Goal: Task Accomplishment & Management: Manage account settings

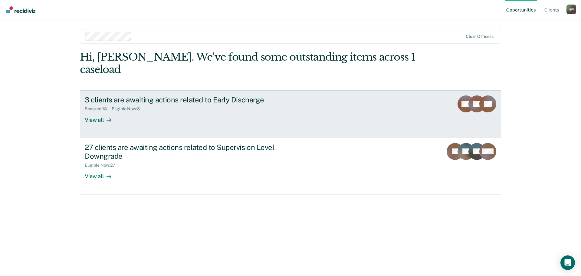
click at [102, 111] on div "View all" at bounding box center [102, 117] width 34 height 12
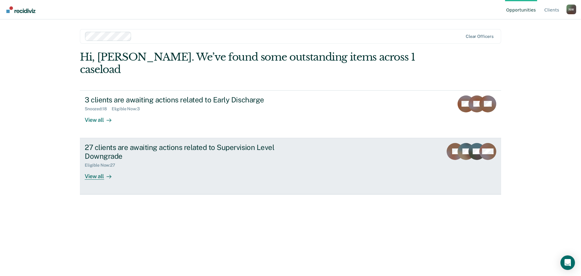
click at [103, 168] on div "View all" at bounding box center [102, 174] width 34 height 12
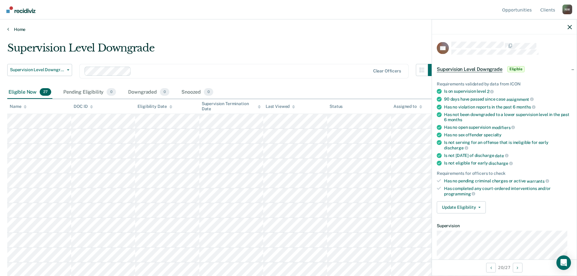
click at [11, 28] on link "Home" at bounding box center [288, 29] width 562 height 5
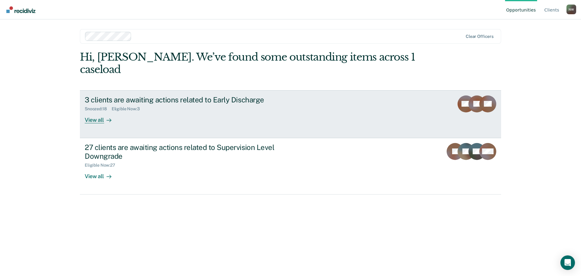
click at [97, 111] on div "View all" at bounding box center [102, 117] width 34 height 12
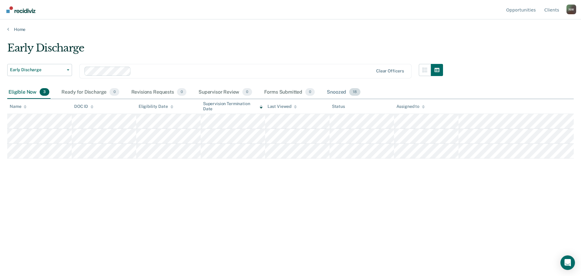
click at [337, 91] on div "Snoozed 18" at bounding box center [344, 92] width 36 height 13
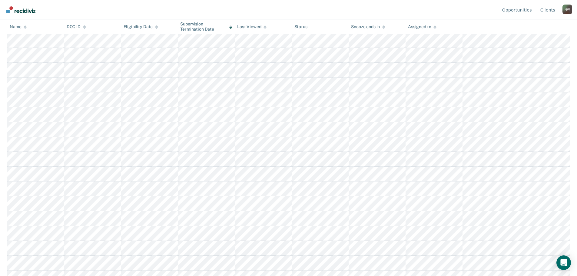
scroll to position [91, 0]
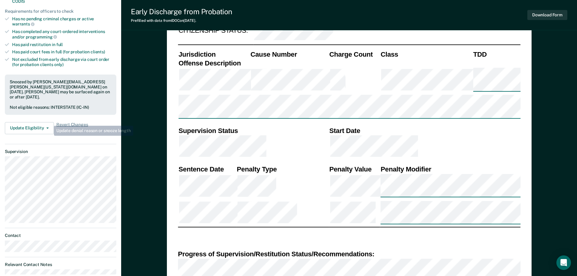
scroll to position [182, 0]
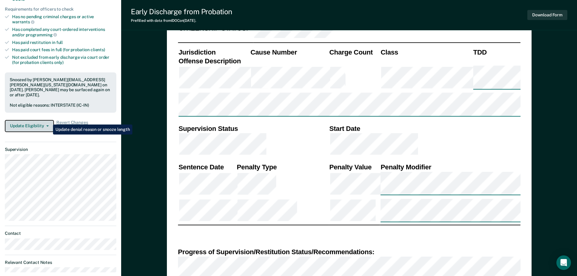
click at [45, 120] on button "Update Eligibility" at bounding box center [29, 126] width 49 height 12
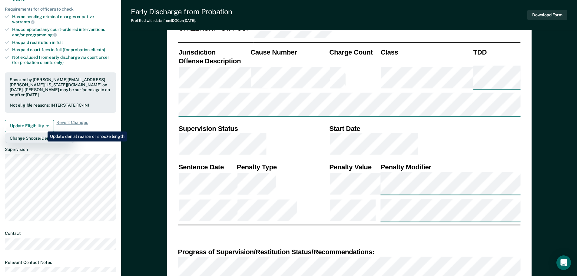
click at [43, 133] on button "Change Snooze/Denial Reason" at bounding box center [39, 138] width 69 height 10
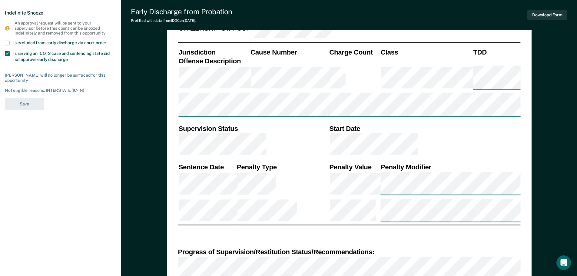
click at [6, 53] on span at bounding box center [7, 53] width 5 height 5
click at [68, 57] on input "Is serving an ICOTS case and sentencing state did not approve early discharge" at bounding box center [68, 57] width 0 height 0
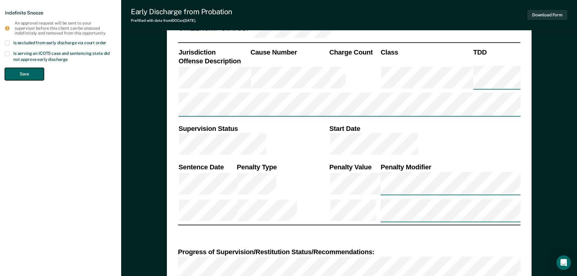
click at [25, 74] on button "Save" at bounding box center [24, 74] width 39 height 12
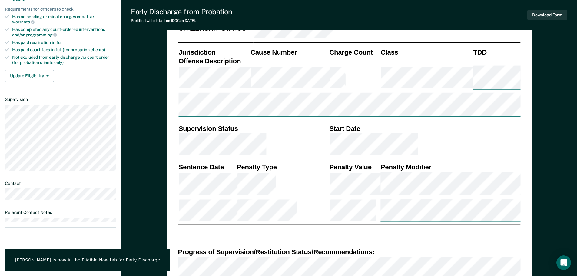
scroll to position [0, 0]
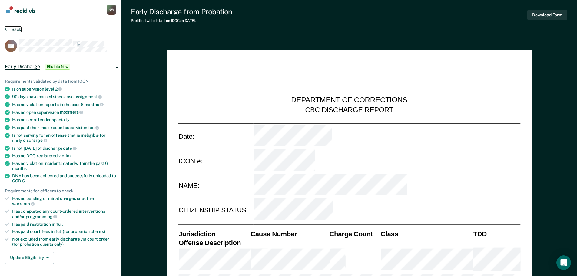
click at [11, 31] on button "Back" at bounding box center [13, 29] width 16 height 5
type textarea "x"
click at [12, 28] on button "Back" at bounding box center [13, 29] width 16 height 5
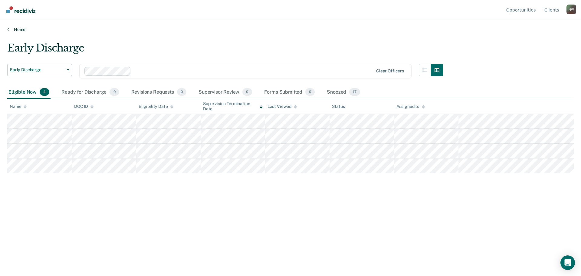
click at [14, 29] on link "Home" at bounding box center [290, 29] width 567 height 5
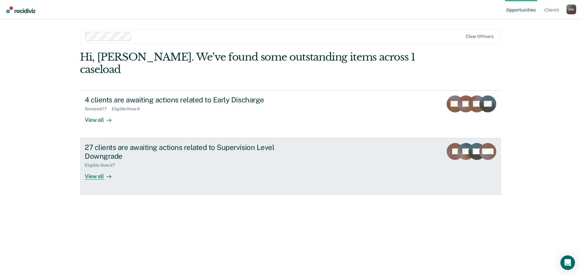
click at [97, 168] on div "View all" at bounding box center [102, 174] width 34 height 12
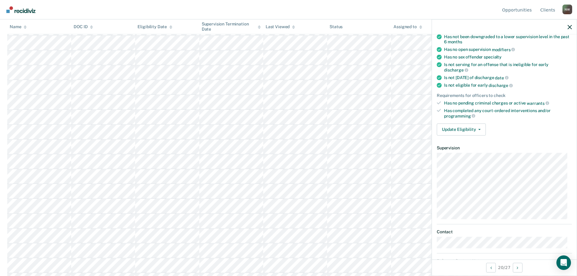
scroll to position [91, 0]
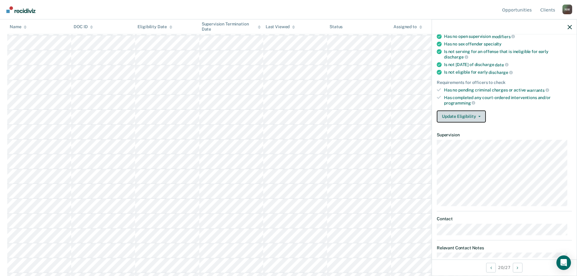
click at [472, 116] on button "Update Eligibility" at bounding box center [460, 116] width 49 height 12
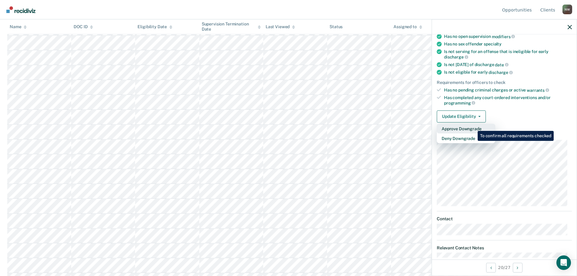
click at [473, 126] on button "Approve Downgrade" at bounding box center [465, 128] width 58 height 10
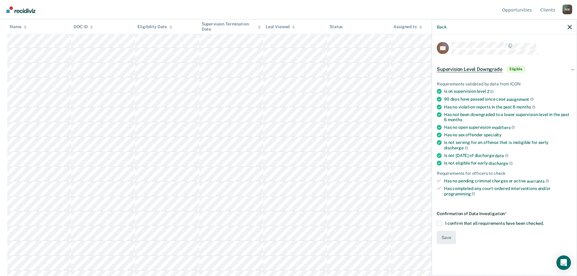
scroll to position [239, 0]
click at [440, 221] on span at bounding box center [438, 223] width 5 height 5
click at [543, 221] on input "I confirm that all requirements have been checked." at bounding box center [543, 221] width 0 height 0
click at [451, 233] on button "Save" at bounding box center [445, 237] width 19 height 14
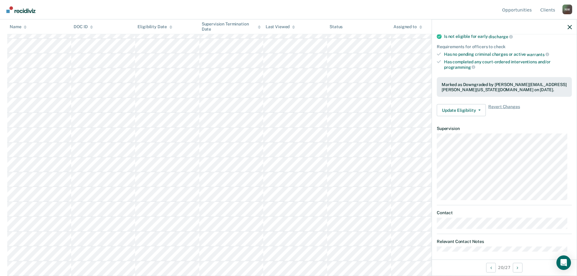
scroll to position [130, 0]
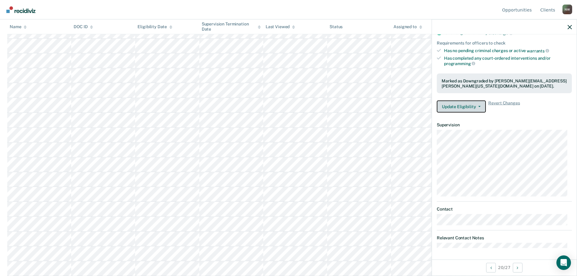
click at [479, 107] on button "Update Eligibility" at bounding box center [460, 106] width 49 height 12
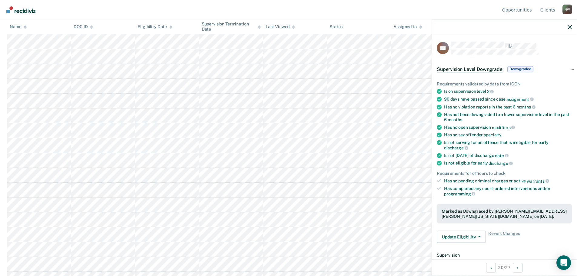
scroll to position [224, 0]
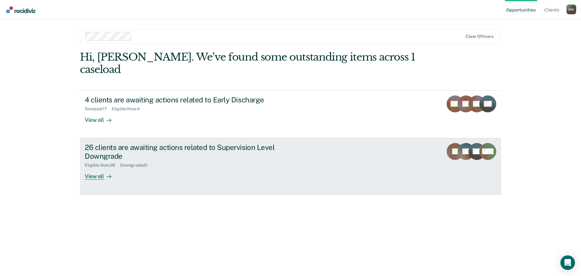
click at [132, 143] on div "26 clients are awaiting actions related to Supervision Level Downgrade" at bounding box center [191, 152] width 212 height 18
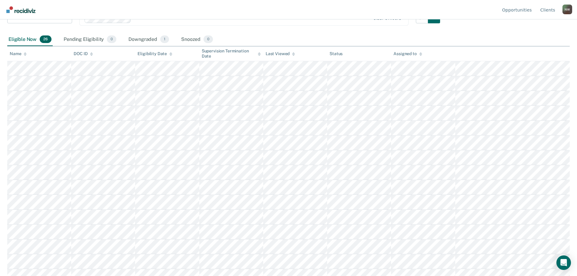
scroll to position [42, 0]
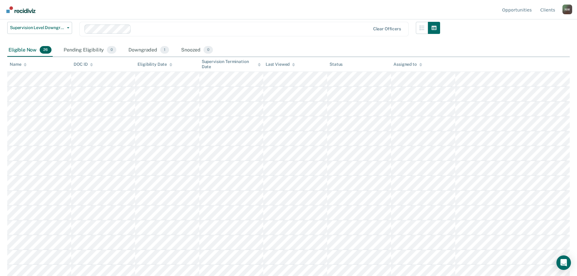
click at [143, 50] on div "Downgraded 1" at bounding box center [148, 50] width 43 height 13
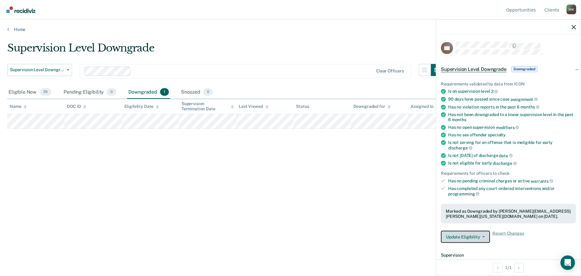
click at [474, 235] on button "Update Eligibility" at bounding box center [465, 237] width 49 height 12
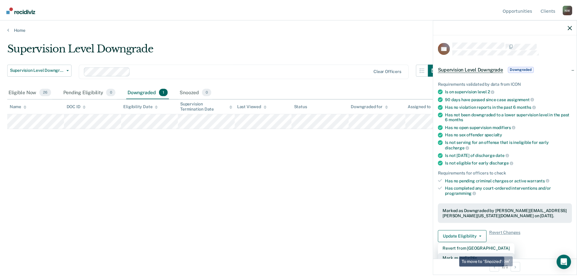
scroll to position [4, 0]
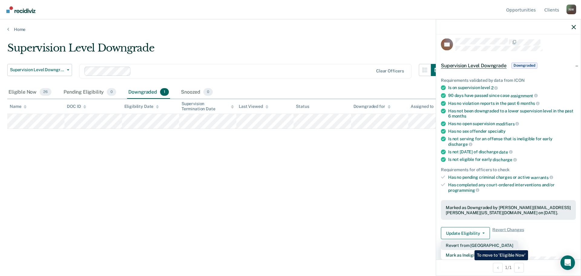
click at [470, 245] on button "Revert from [GEOGRAPHIC_DATA]" at bounding box center [479, 245] width 77 height 10
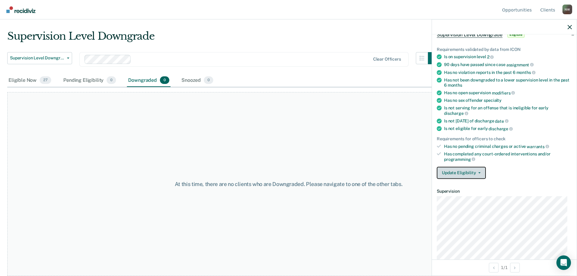
scroll to position [0, 0]
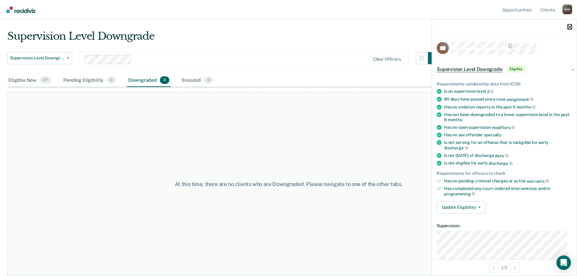
click at [571, 25] on icon "button" at bounding box center [569, 27] width 4 height 4
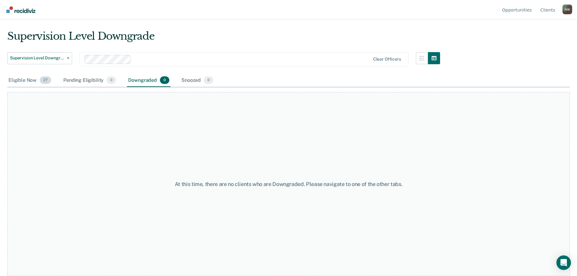
click at [23, 81] on div "Eligible Now 27" at bounding box center [29, 80] width 45 height 13
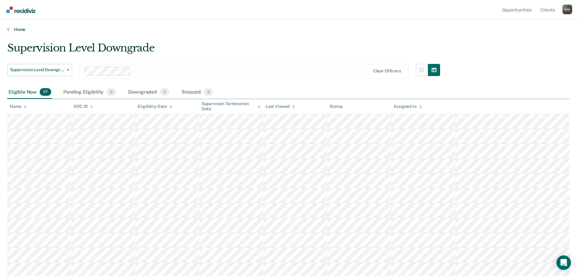
click at [23, 29] on link "Home" at bounding box center [288, 29] width 562 height 5
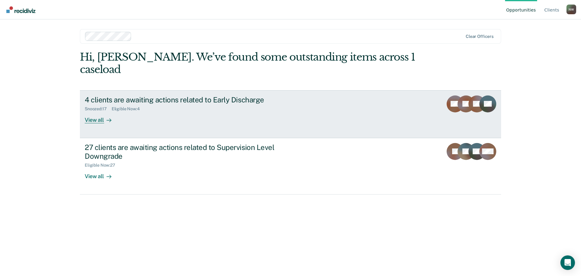
click at [163, 95] on div "4 clients are awaiting actions related to Early Discharge" at bounding box center [191, 99] width 212 height 9
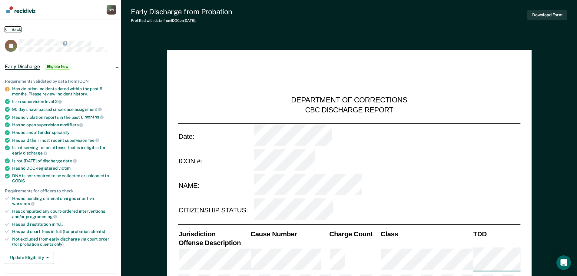
click at [13, 30] on button "Back" at bounding box center [13, 29] width 16 height 5
type textarea "x"
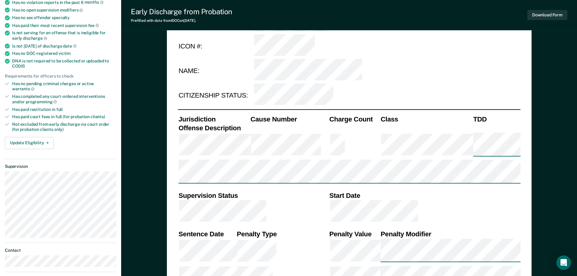
scroll to position [151, 0]
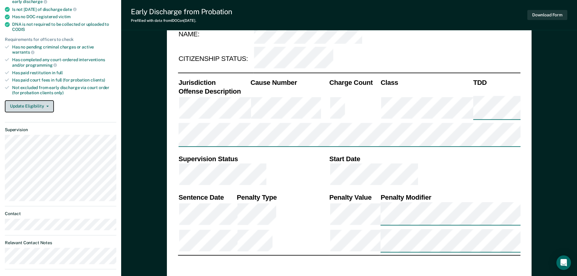
click at [32, 100] on button "Update Eligibility" at bounding box center [29, 106] width 49 height 12
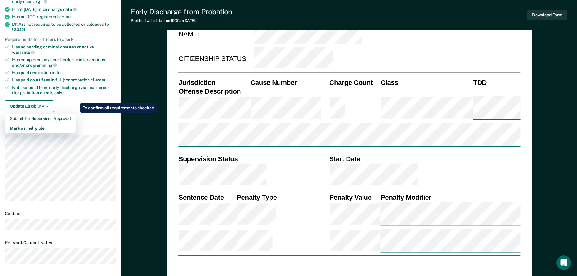
click at [67, 100] on div "Update Eligibility Submit for Supervisor Approval Mark as Ineligible" at bounding box center [60, 106] width 111 height 12
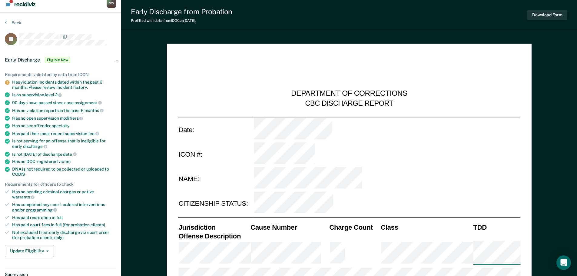
scroll to position [0, 0]
